Goal: Task Accomplishment & Management: Use online tool/utility

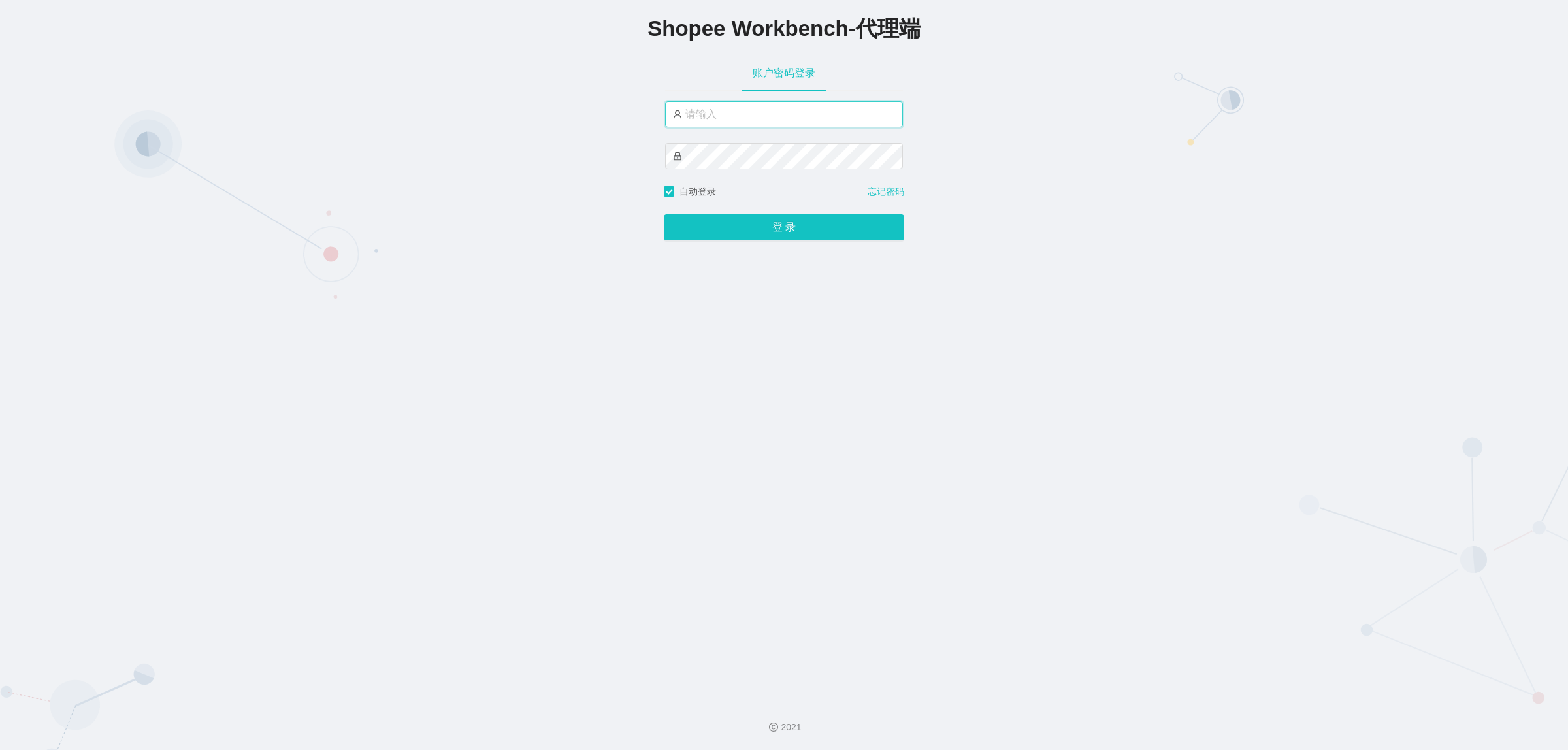
type input "[PERSON_NAME]"
click at [747, 216] on div "登 录" at bounding box center [784, 220] width 241 height 42
click at [740, 232] on button "登 录" at bounding box center [784, 227] width 241 height 26
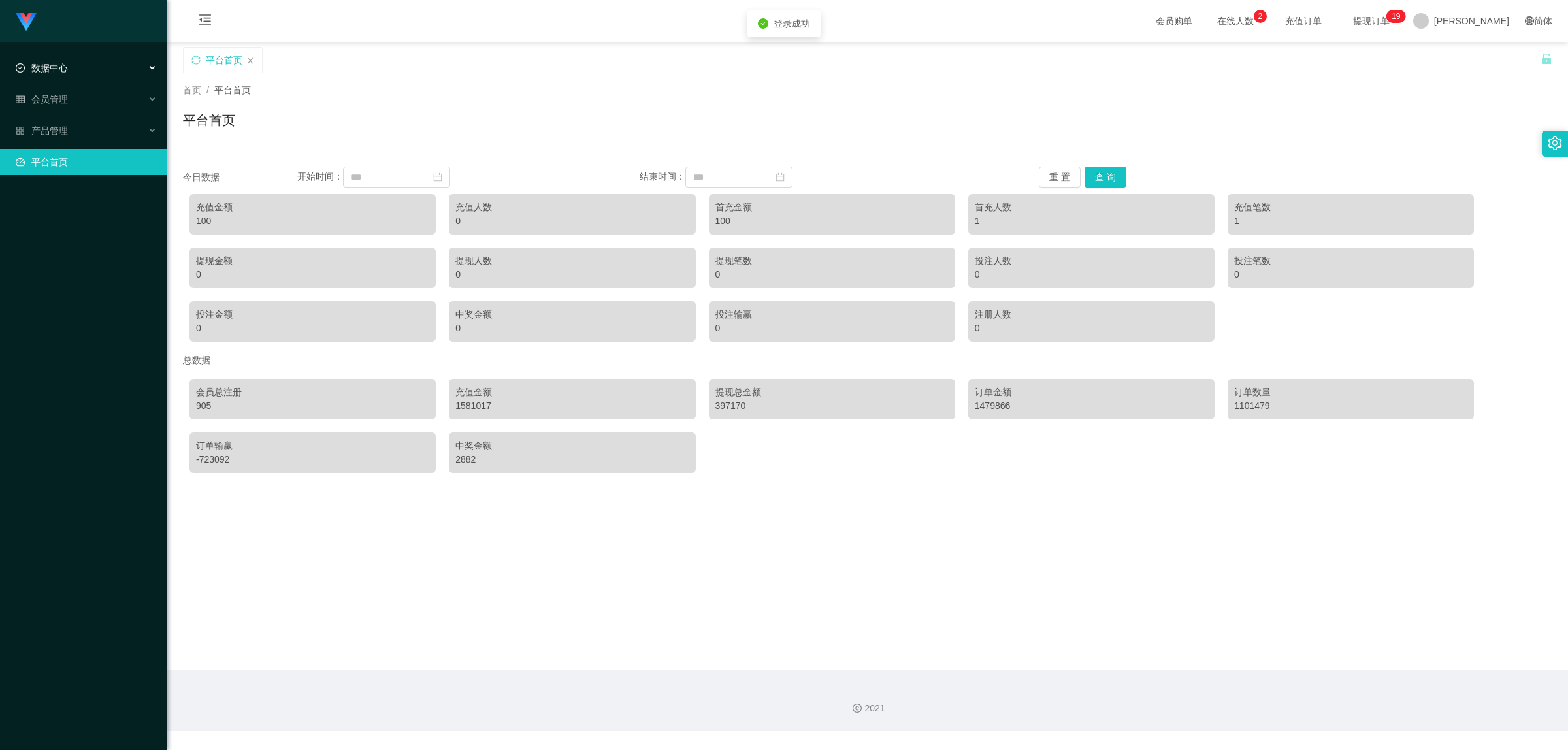
click at [106, 66] on div "数据中心" at bounding box center [83, 68] width 167 height 26
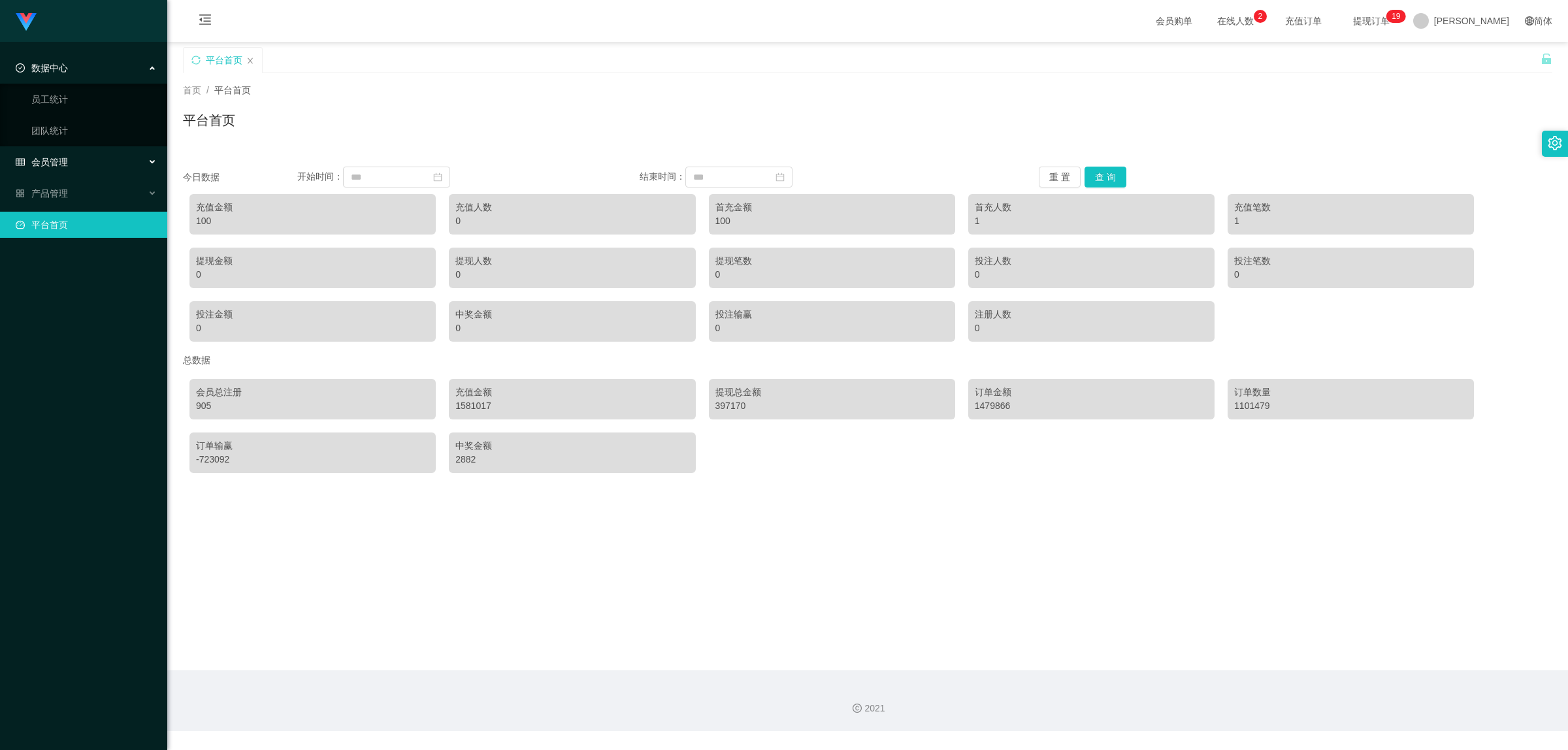
click at [86, 153] on div "会员管理" at bounding box center [83, 162] width 167 height 26
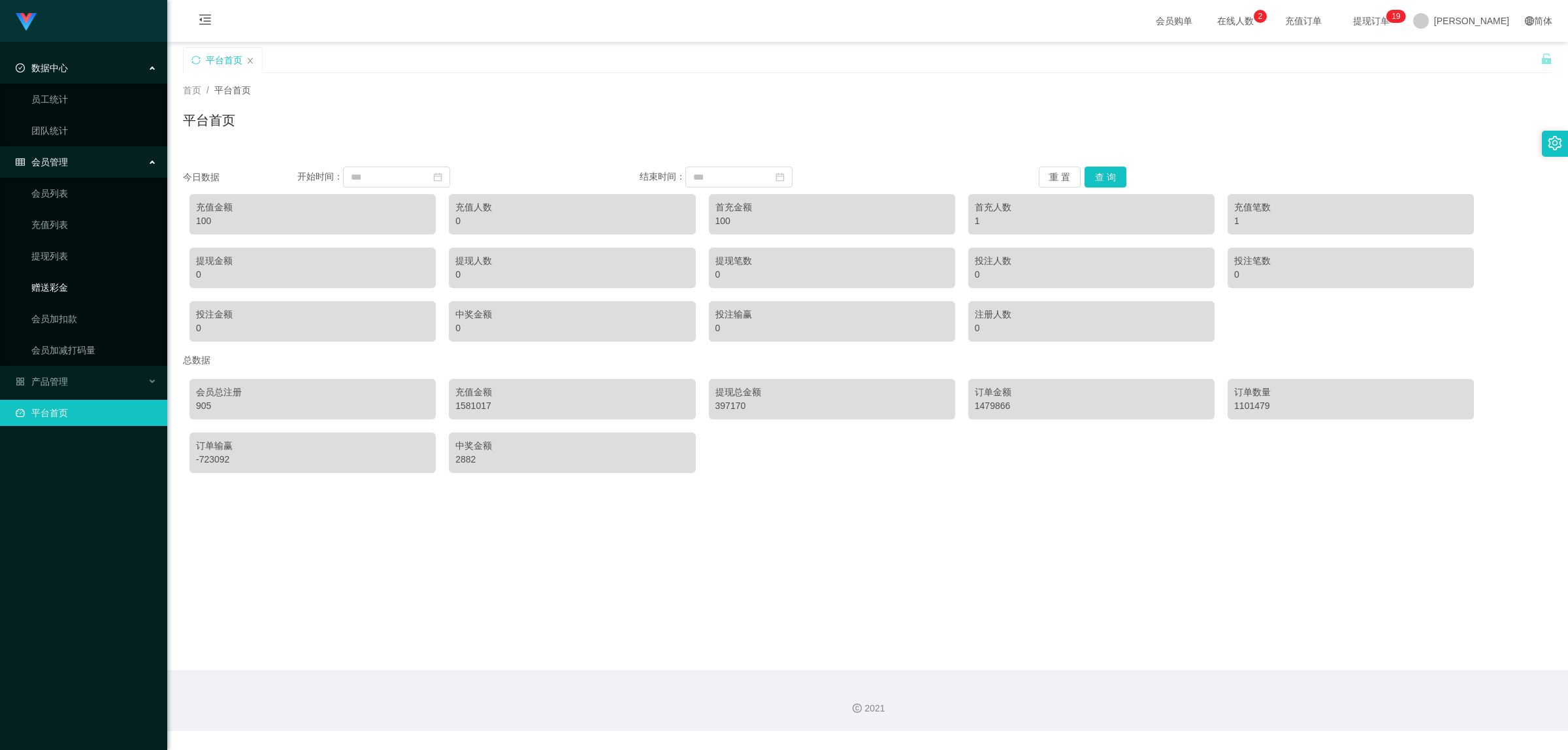
click at [61, 287] on link "赠送彩金" at bounding box center [94, 288] width 125 height 26
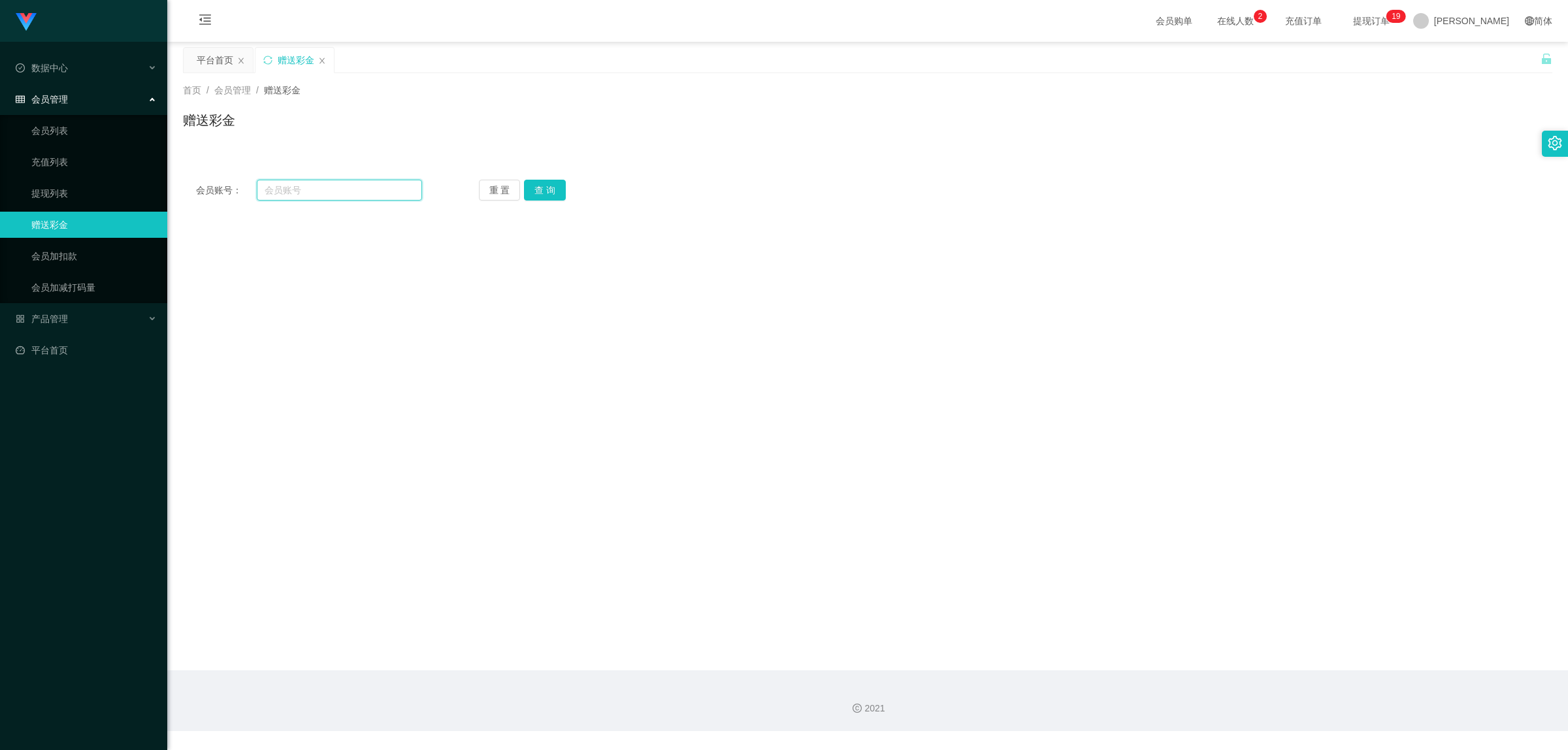
click at [282, 184] on input "text" at bounding box center [340, 190] width 165 height 21
paste input "0135266303"
type input "0135266303"
click at [554, 181] on button "查 询" at bounding box center [545, 190] width 42 height 21
drag, startPoint x: 634, startPoint y: 390, endPoint x: 809, endPoint y: 292, distance: 200.6
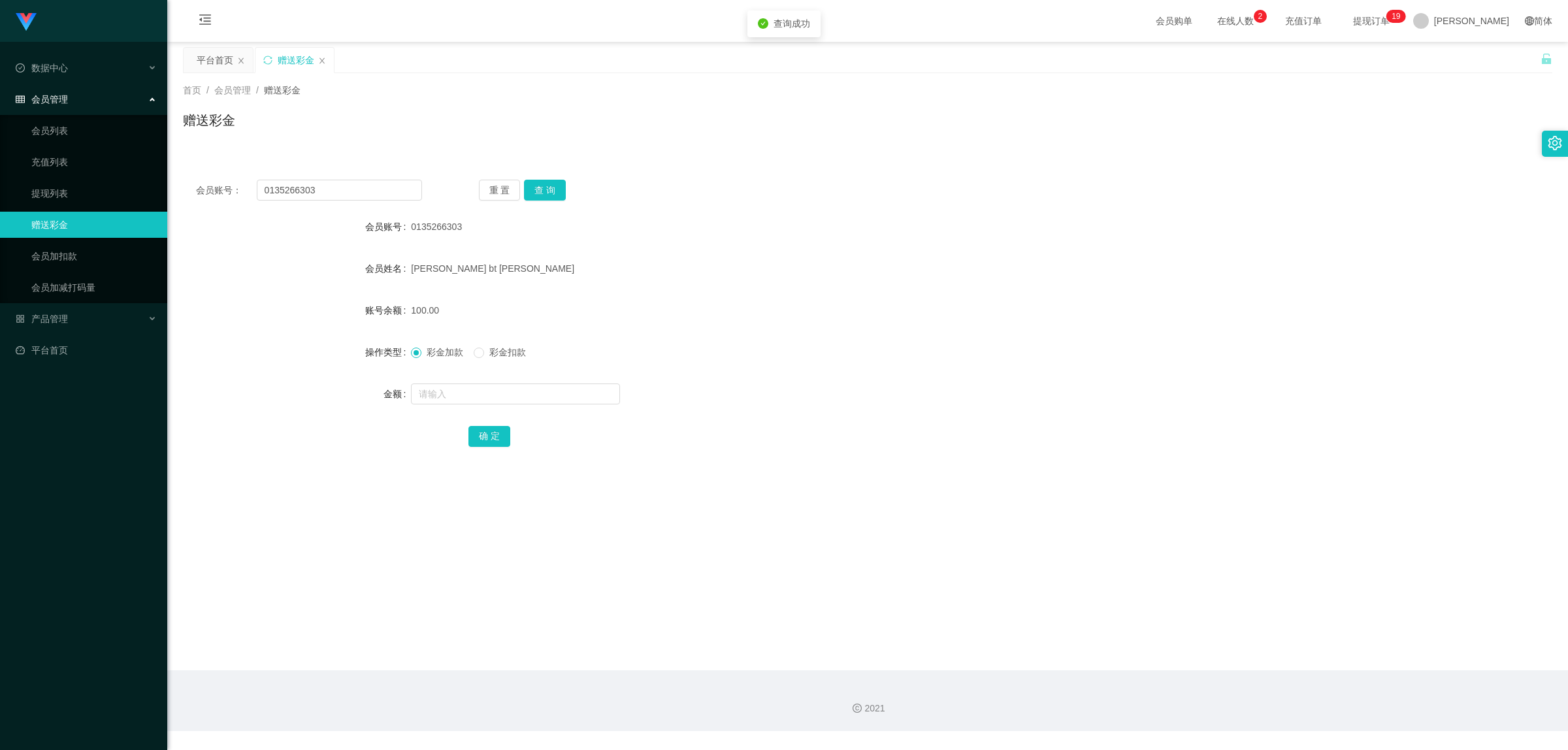
click at [639, 390] on div at bounding box center [811, 394] width 799 height 26
